Goal: Task Accomplishment & Management: Manage account settings

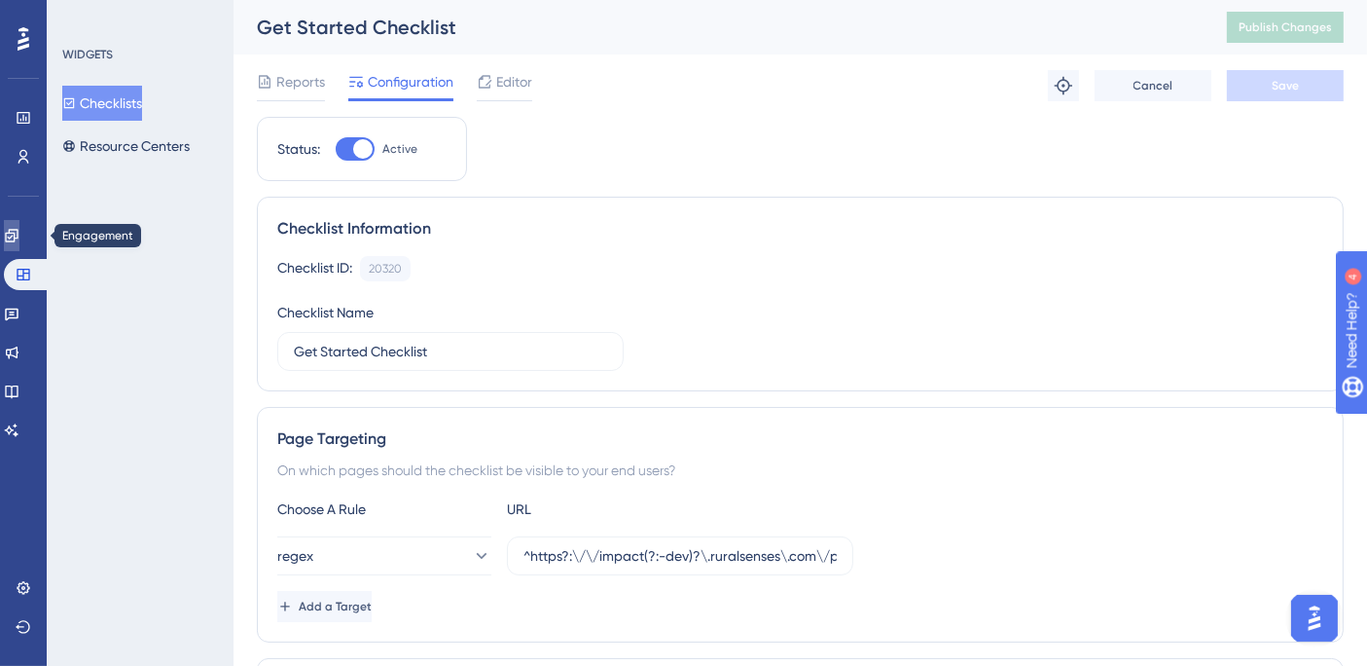
click at [16, 238] on icon at bounding box center [12, 236] width 16 height 16
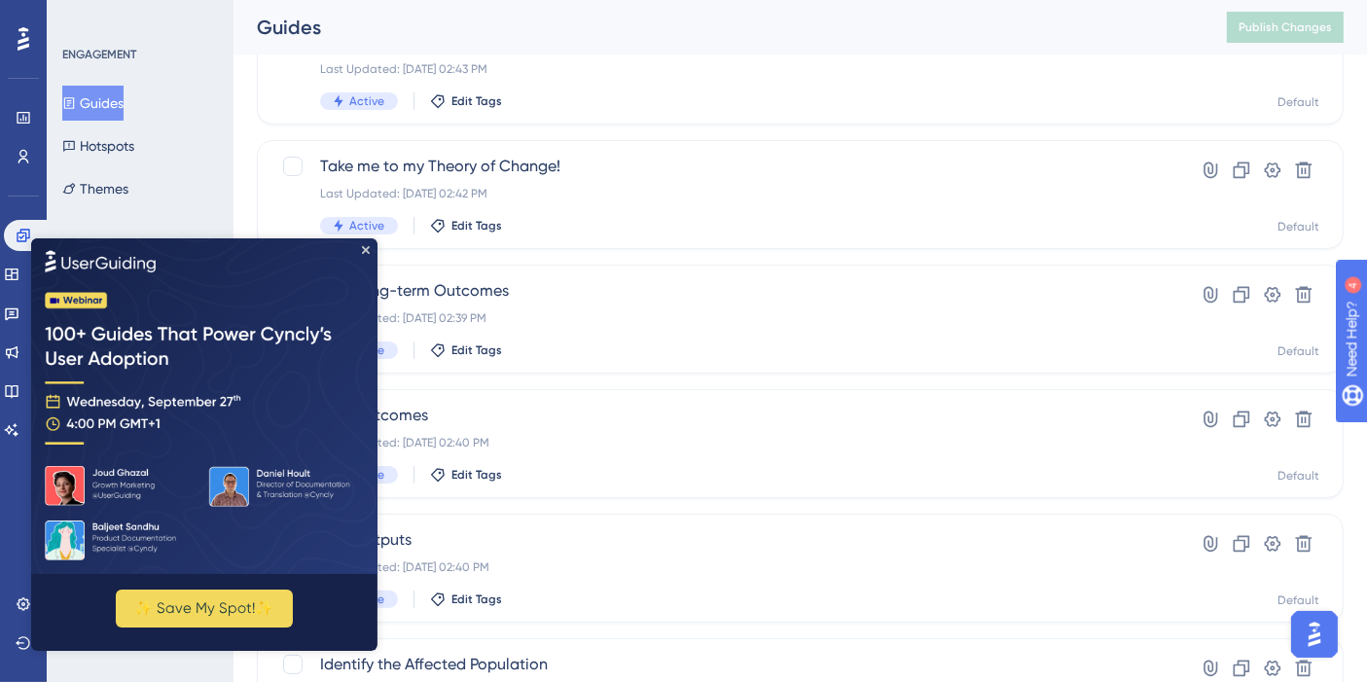
scroll to position [419, 0]
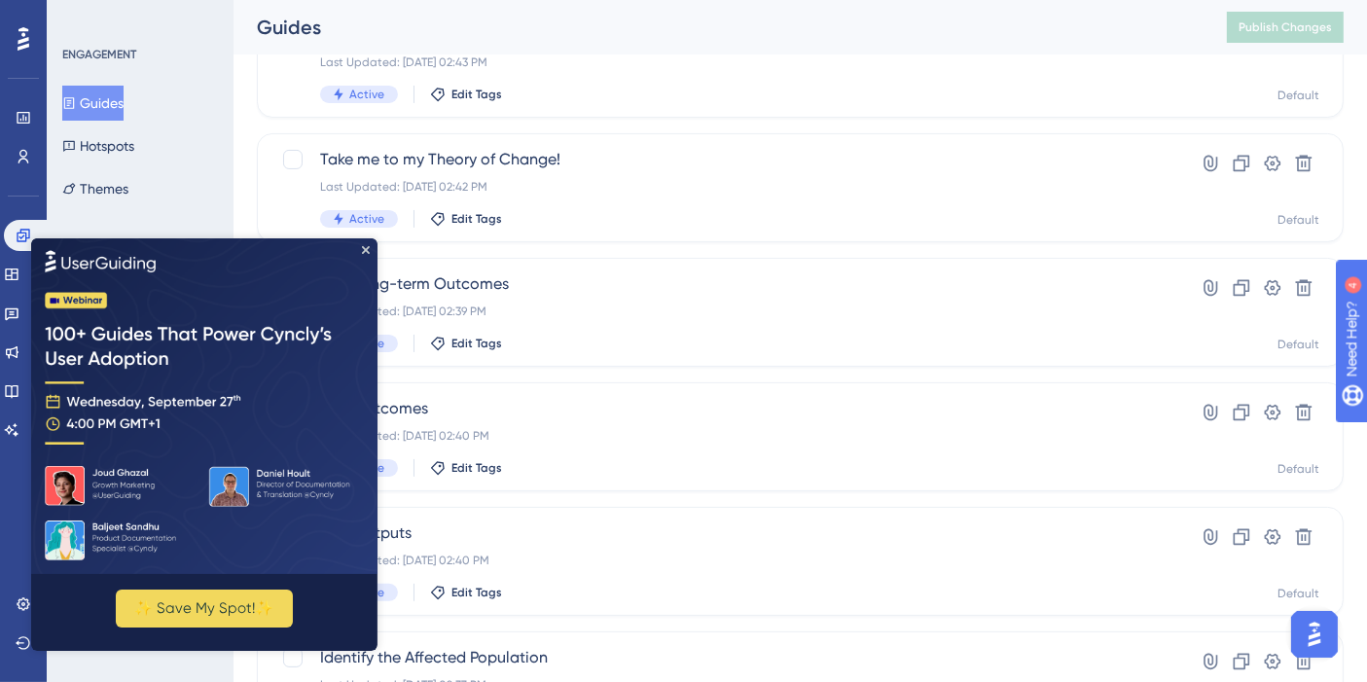
click at [364, 250] on icon "Close Preview" at bounding box center [366, 249] width 8 height 8
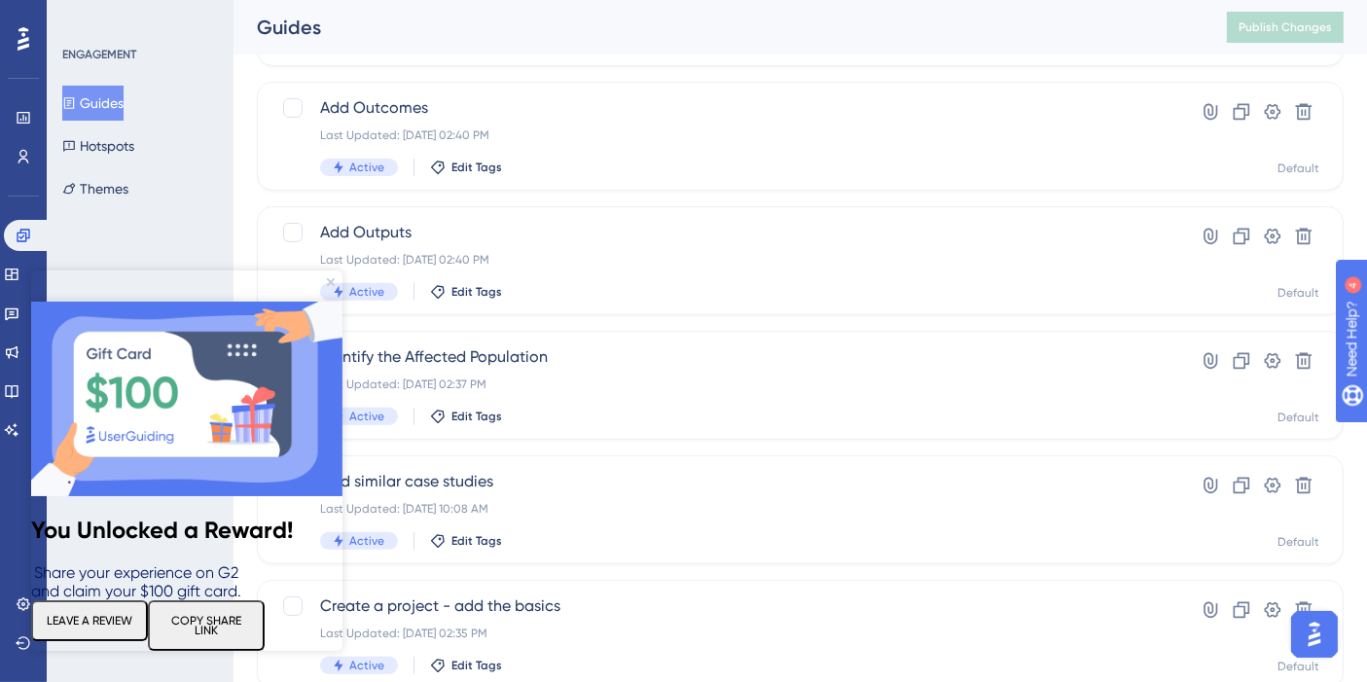
scroll to position [721, 0]
click at [333, 302] on img at bounding box center [186, 399] width 311 height 195
click at [330, 281] on icon "Close Preview" at bounding box center [331, 282] width 8 height 8
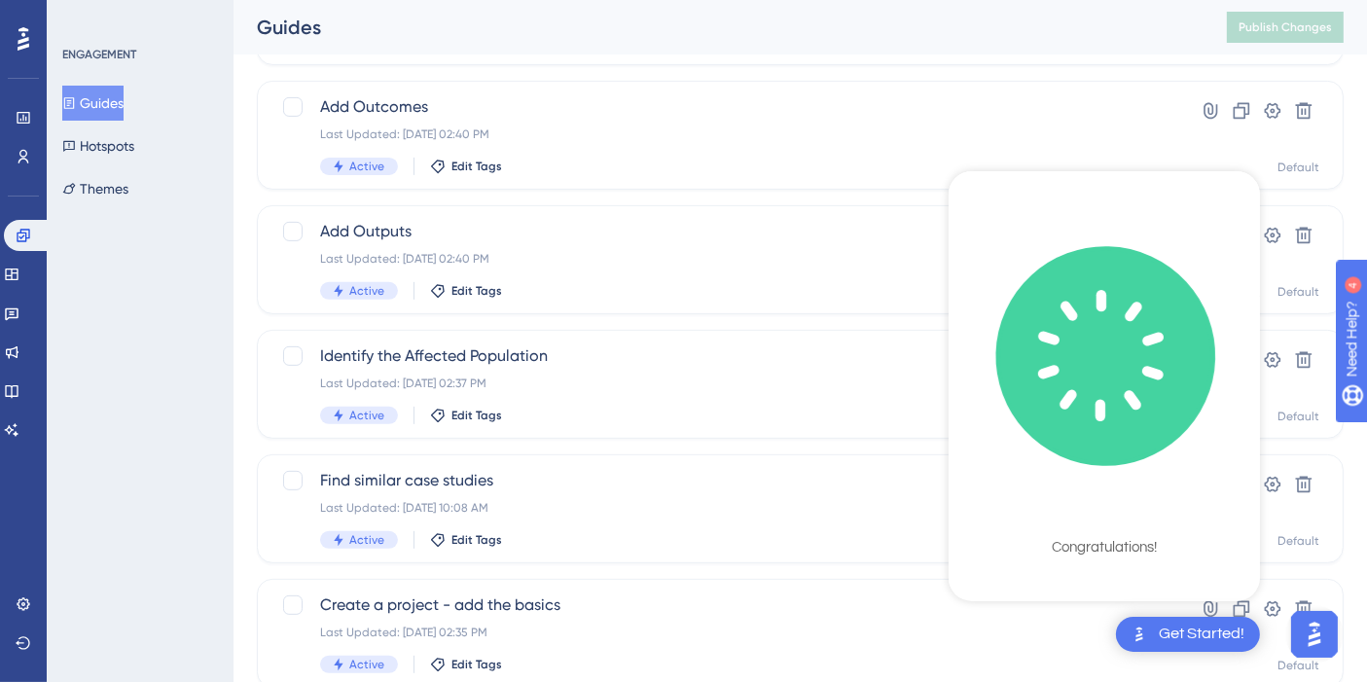
click at [162, 454] on div "ENGAGEMENT Guides Hotspots Themes" at bounding box center [140, 341] width 187 height 682
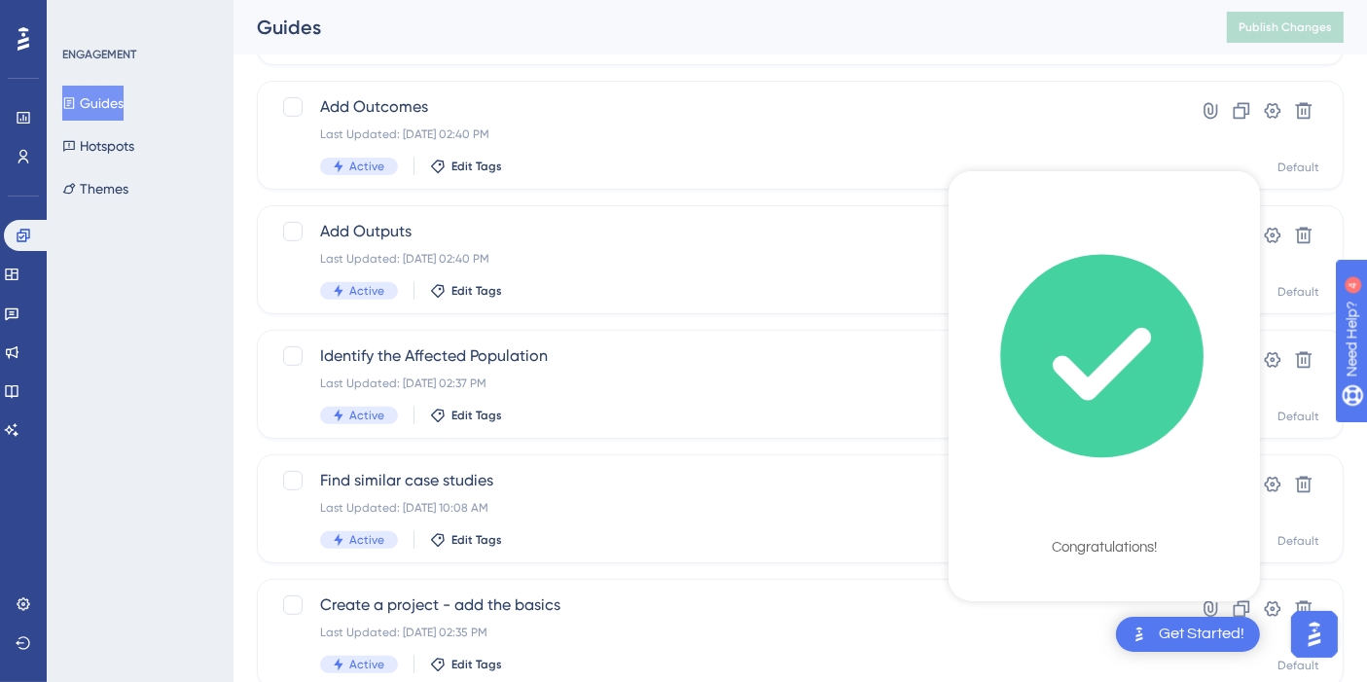
click at [1159, 310] on icon "checklist loading" at bounding box center [1102, 357] width 200 height 200
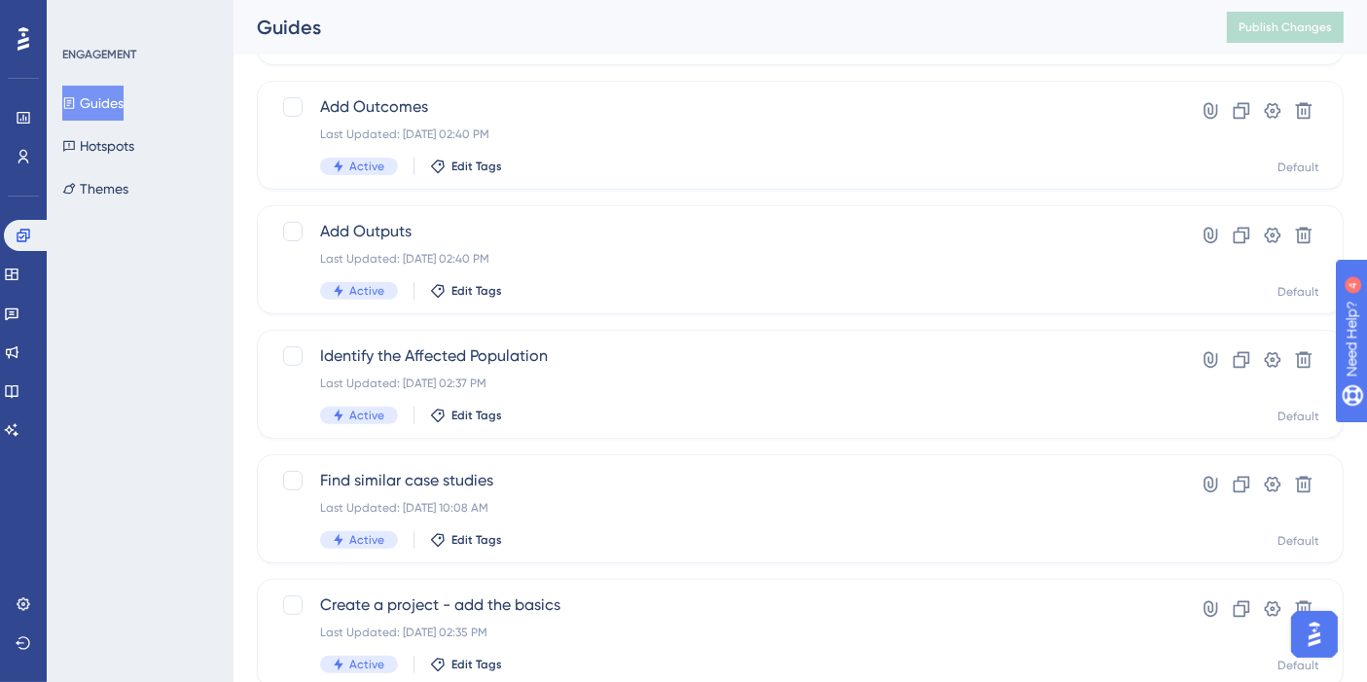
scroll to position [827, 0]
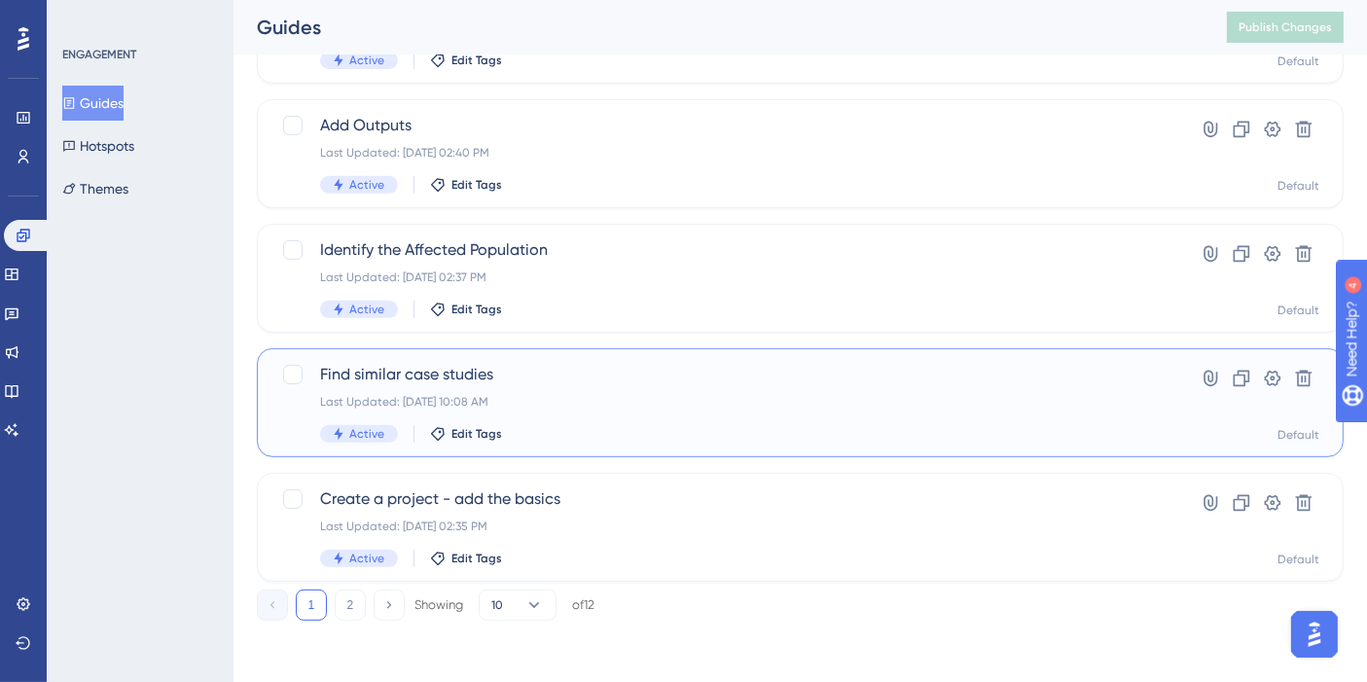
click at [444, 378] on span "Find similar case studies" at bounding box center [722, 374] width 805 height 23
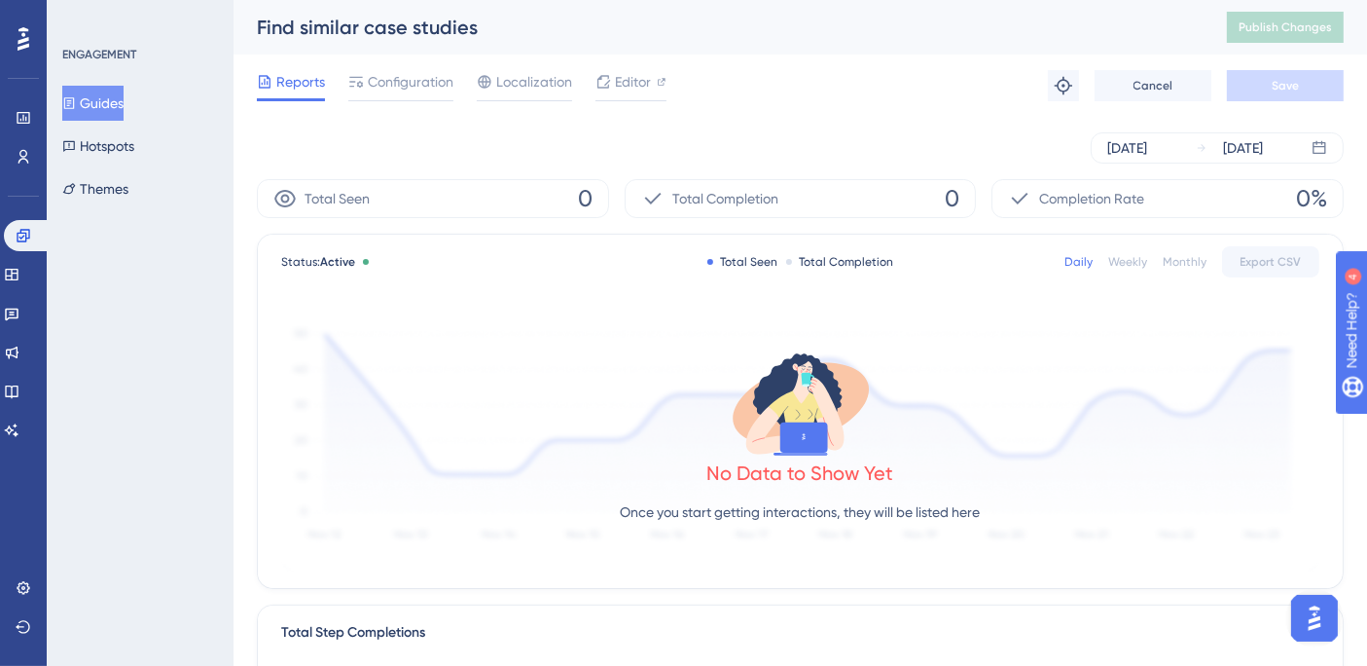
click at [396, 75] on span "Configuration" at bounding box center [411, 81] width 86 height 23
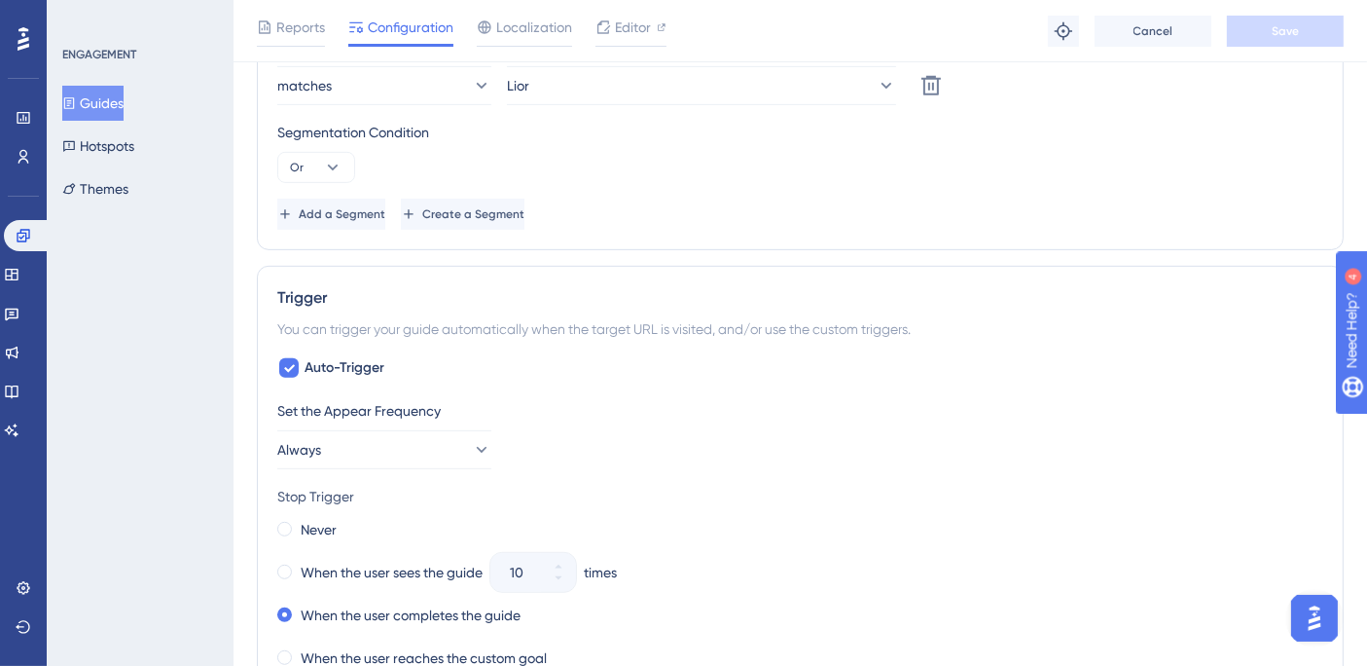
scroll to position [892, 0]
click at [283, 368] on icon at bounding box center [289, 368] width 12 height 16
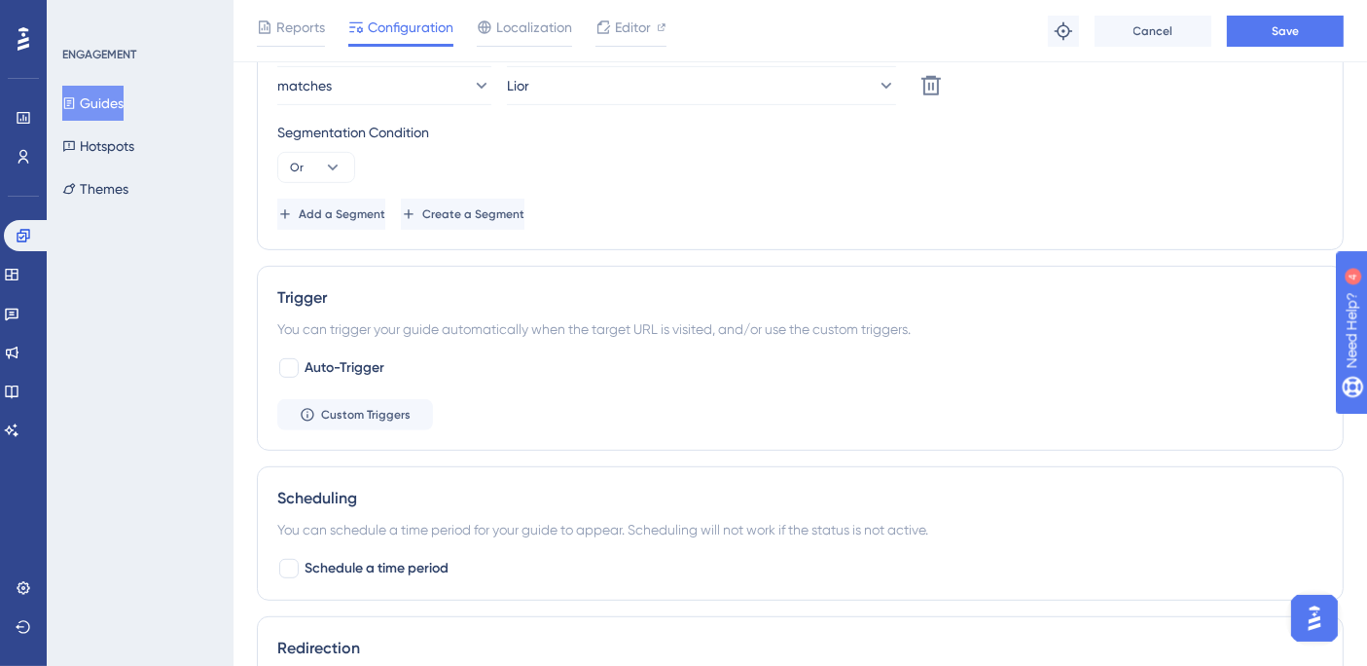
click at [282, 368] on div at bounding box center [288, 367] width 19 height 19
checkbox input "true"
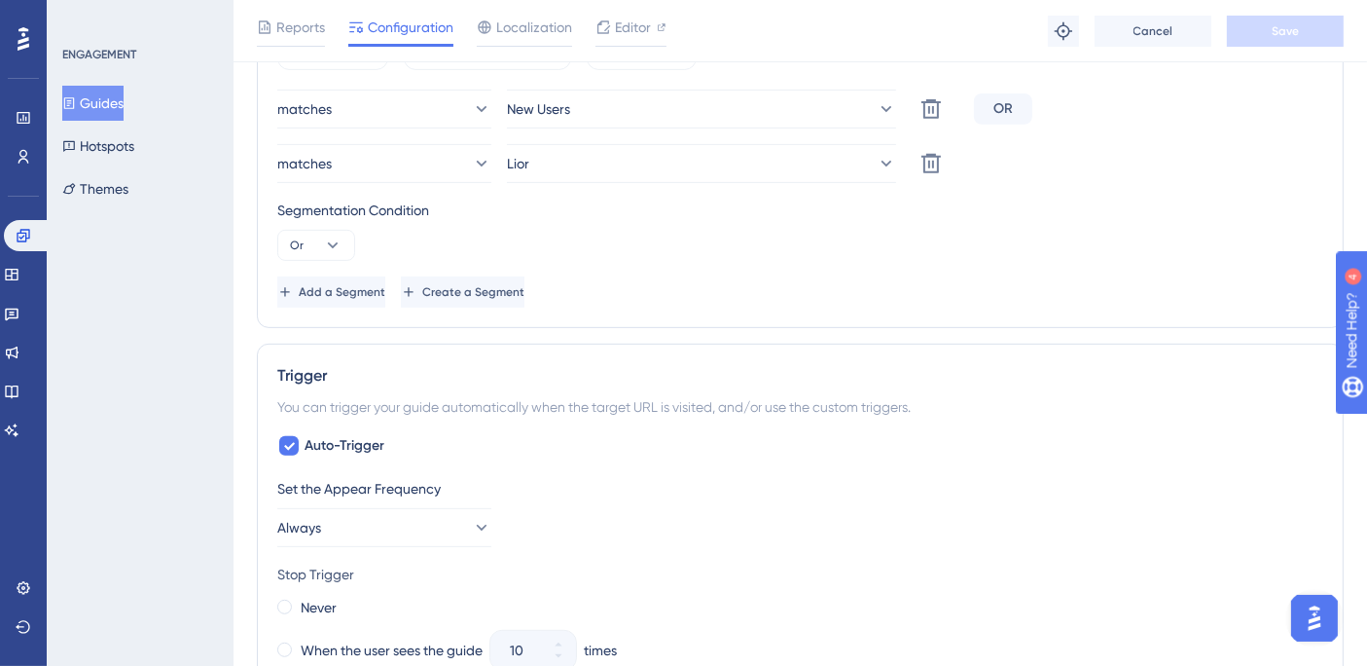
scroll to position [825, 0]
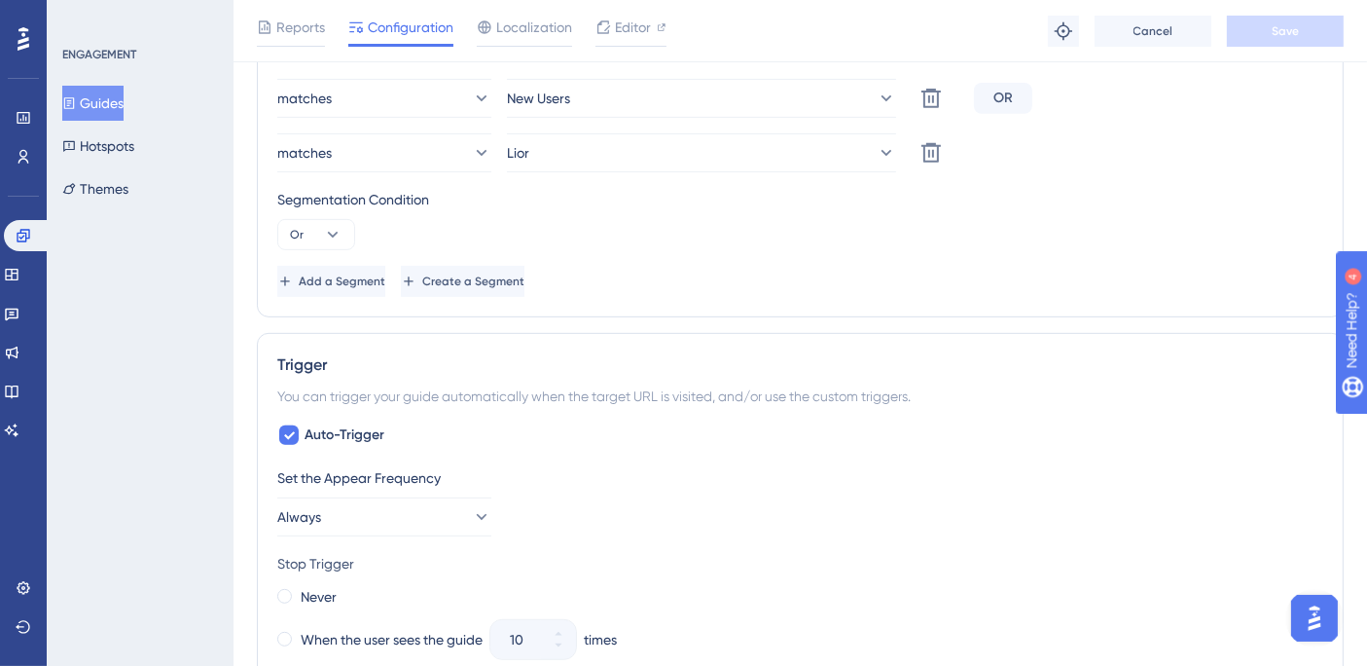
click at [823, 410] on div "Trigger You can trigger your guide automatically when the target URL is visited…" at bounding box center [800, 612] width 1087 height 559
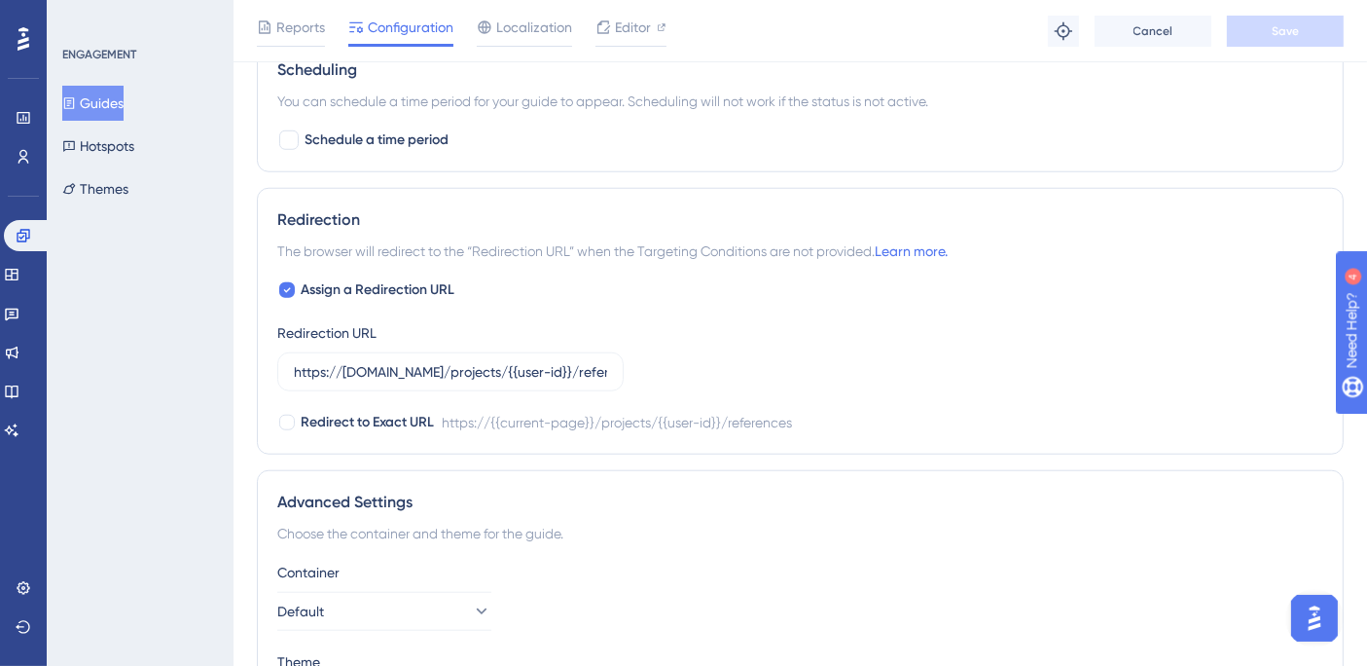
scroll to position [1695, 0]
click at [1104, 213] on div "Redirection" at bounding box center [800, 218] width 1046 height 23
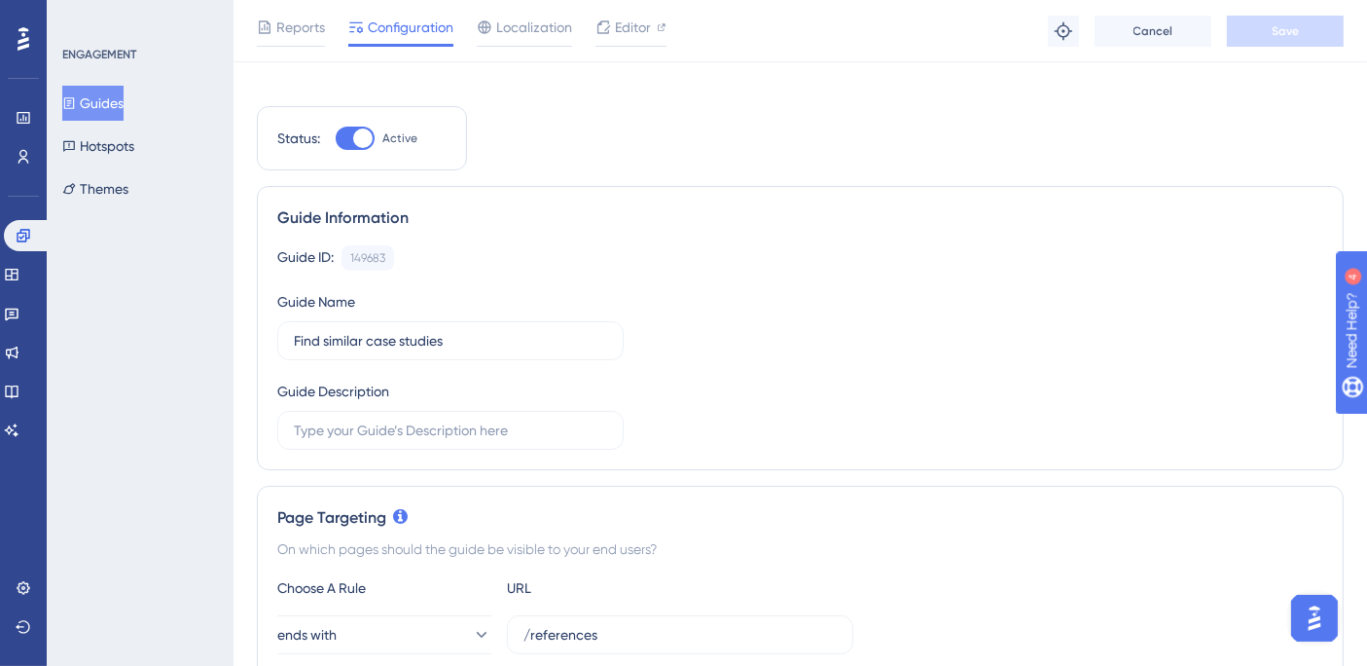
scroll to position [0, 0]
